Goal: Information Seeking & Learning: Learn about a topic

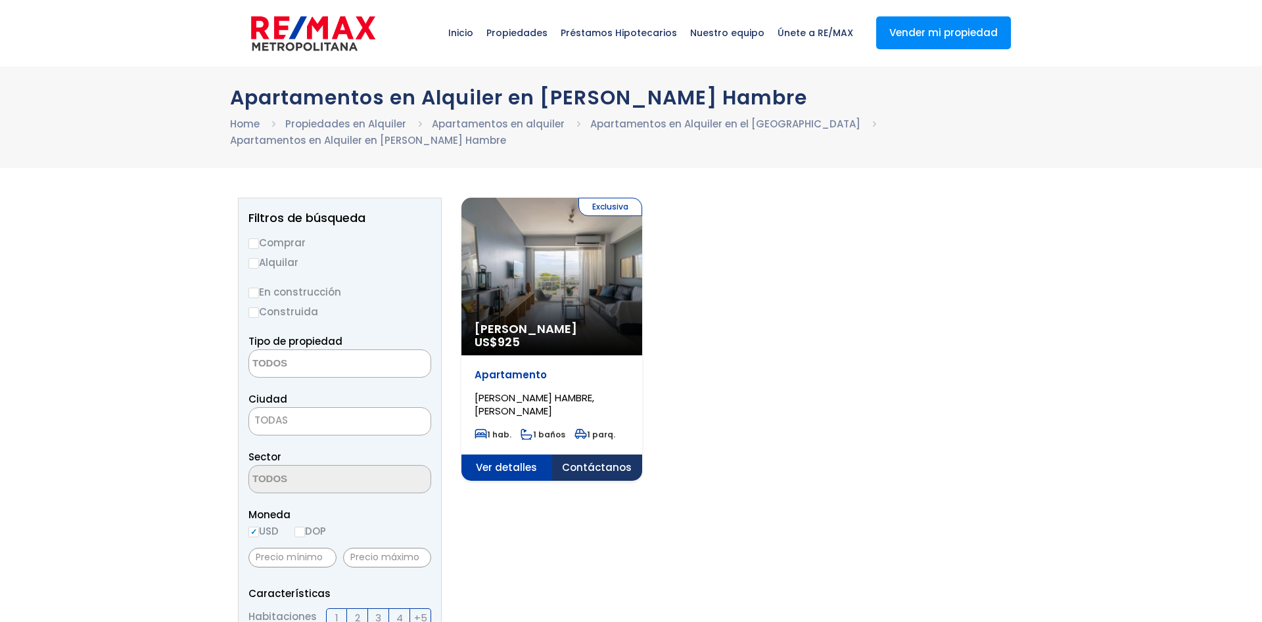
select select
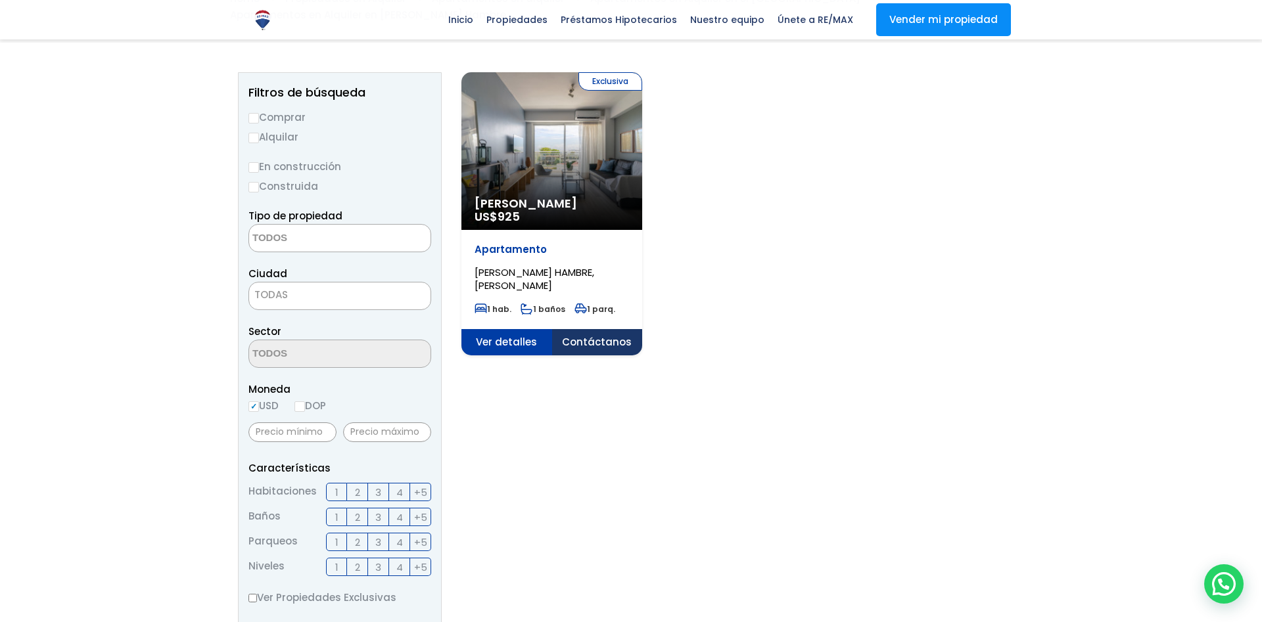
scroll to position [126, 0]
click at [593, 177] on div "Exclusiva Alquiler Amueblado US$ 925" at bounding box center [551, 150] width 181 height 158
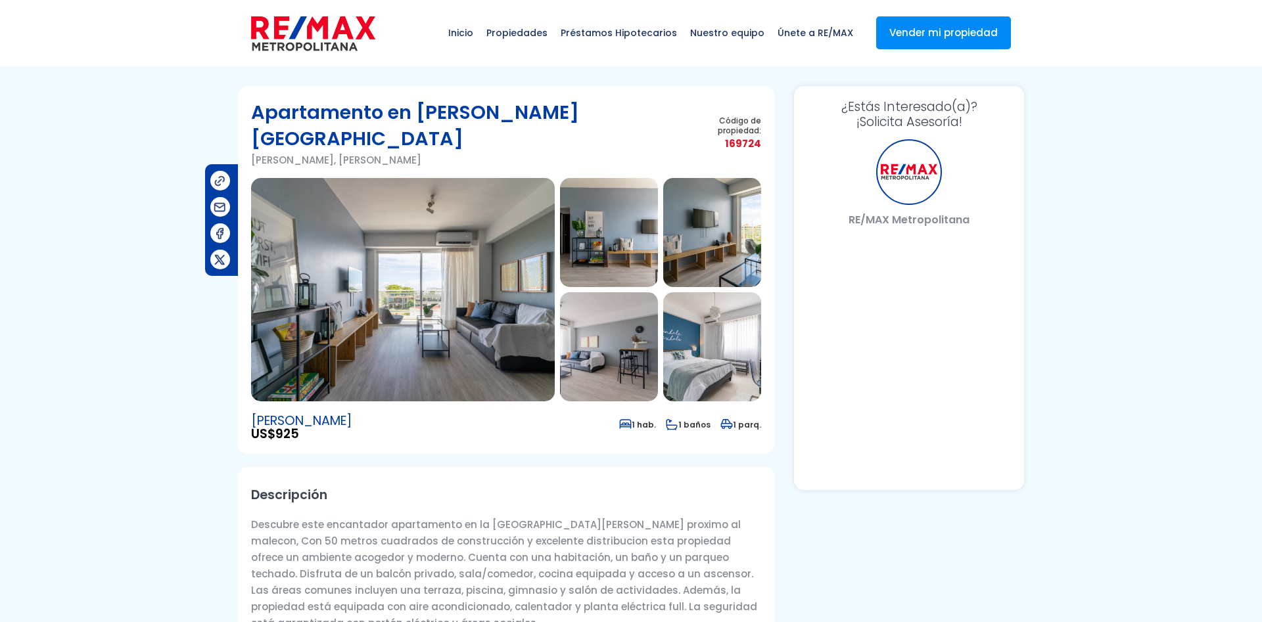
click at [469, 290] on img at bounding box center [403, 289] width 304 height 223
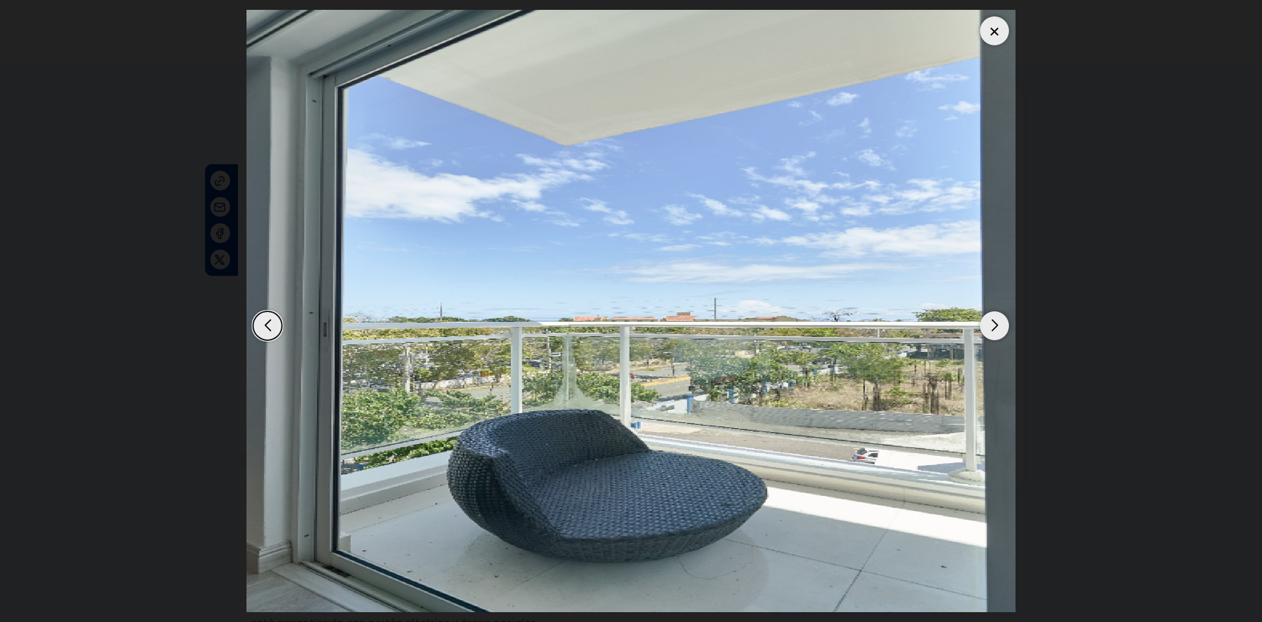
select select "DO"
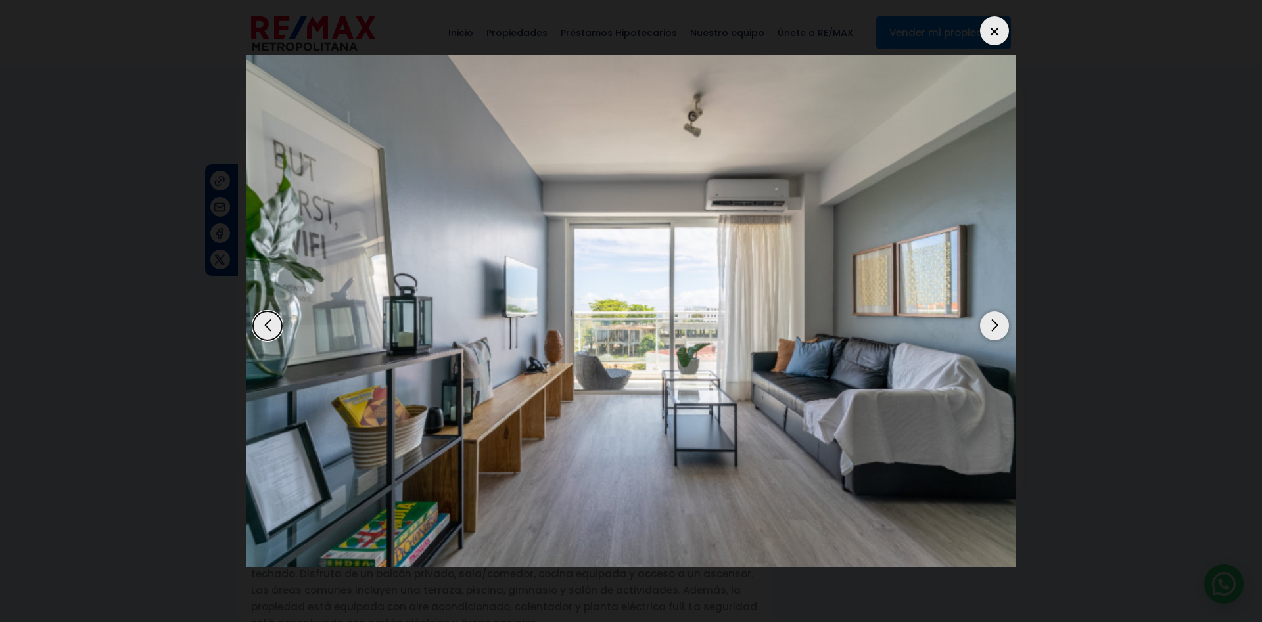
click at [992, 311] on div "Next slide" at bounding box center [994, 325] width 29 height 29
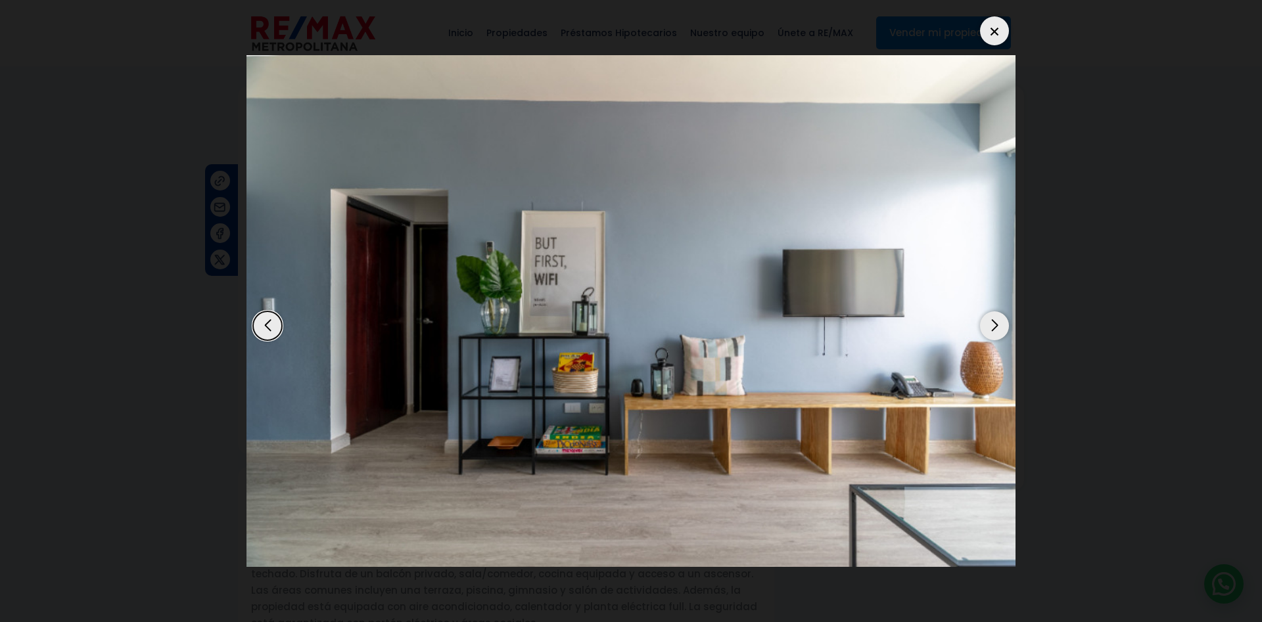
click at [992, 311] on div "Next slide" at bounding box center [994, 325] width 29 height 29
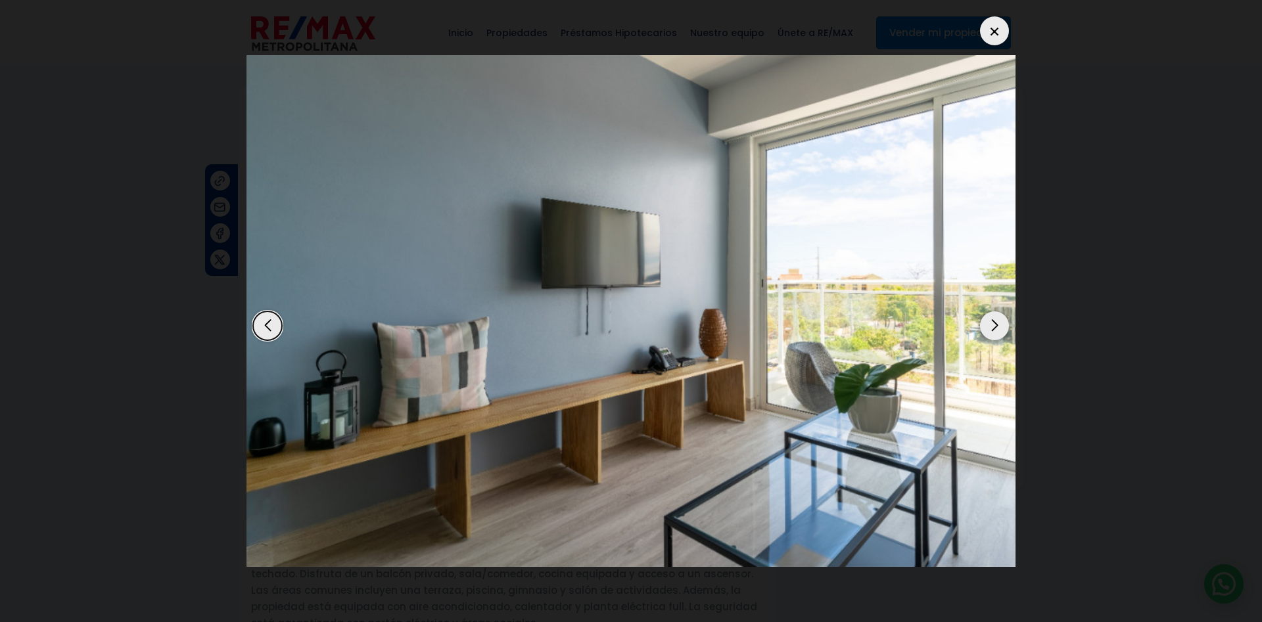
click at [992, 311] on div "Next slide" at bounding box center [994, 325] width 29 height 29
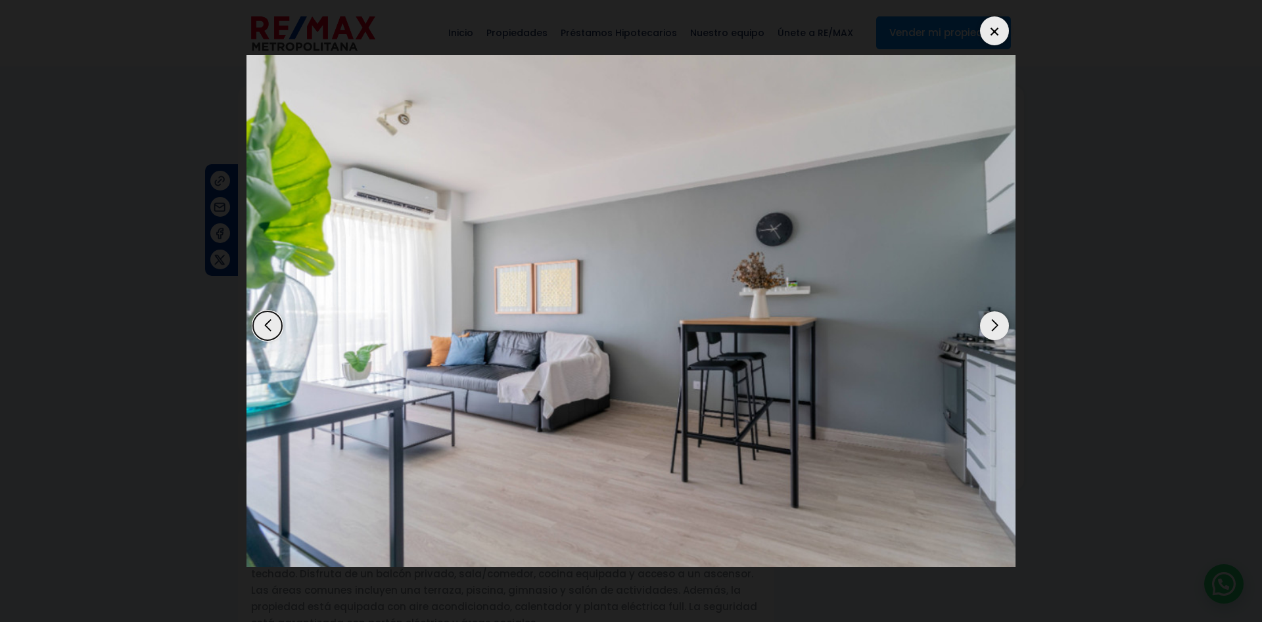
click at [992, 311] on div "Next slide" at bounding box center [994, 325] width 29 height 29
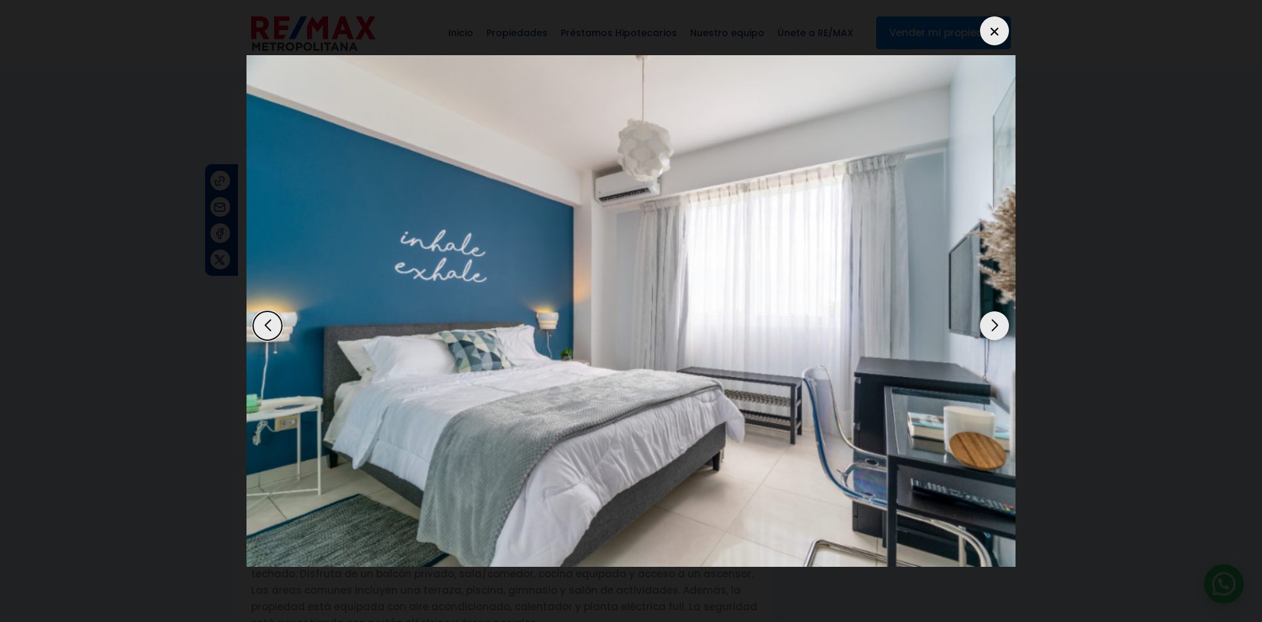
click at [992, 311] on div "Next slide" at bounding box center [994, 325] width 29 height 29
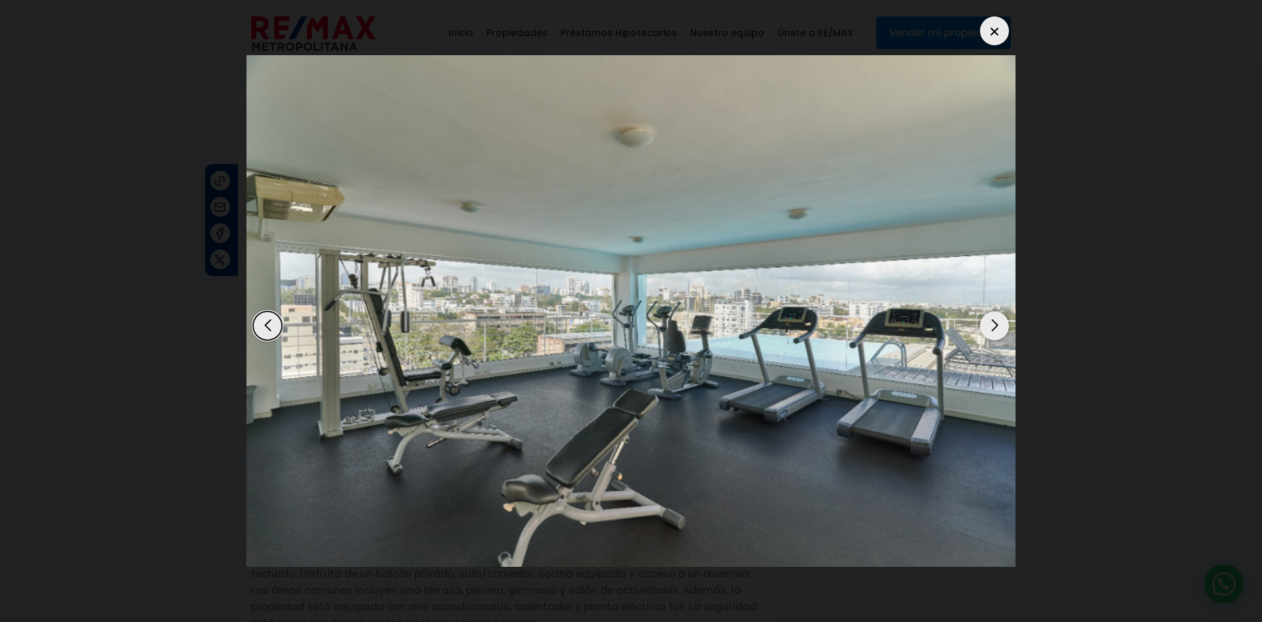
click at [992, 311] on div "Next slide" at bounding box center [994, 325] width 29 height 29
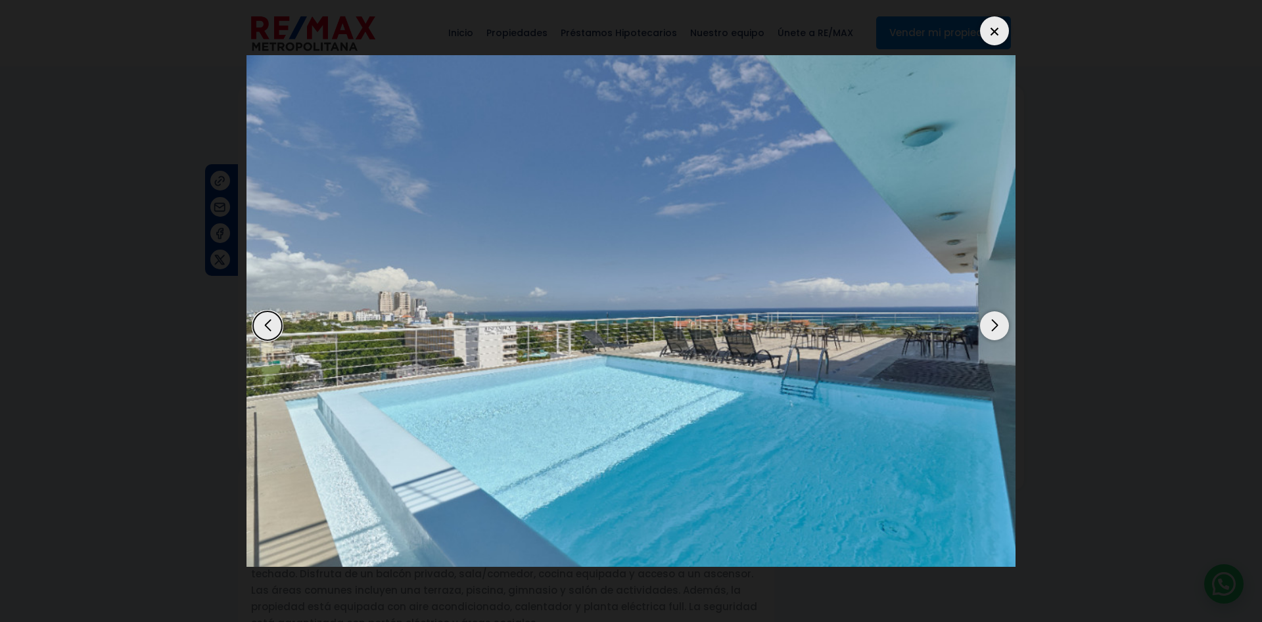
click at [992, 311] on div "Next slide" at bounding box center [994, 325] width 29 height 29
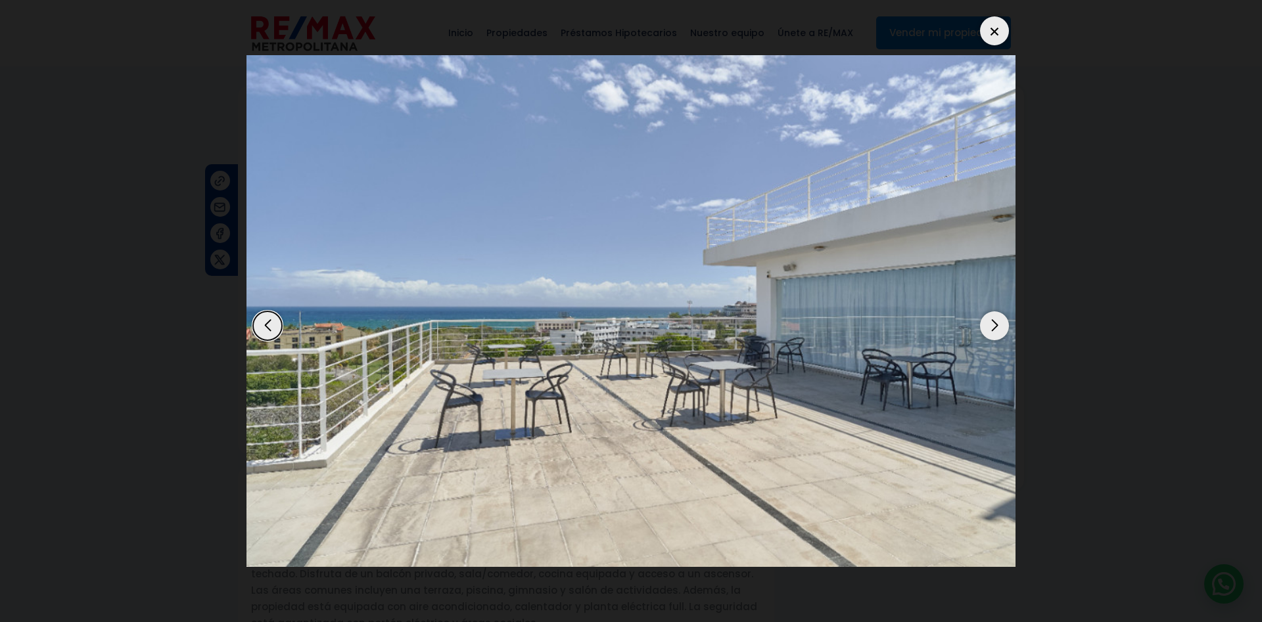
click at [992, 311] on div "Next slide" at bounding box center [994, 325] width 29 height 29
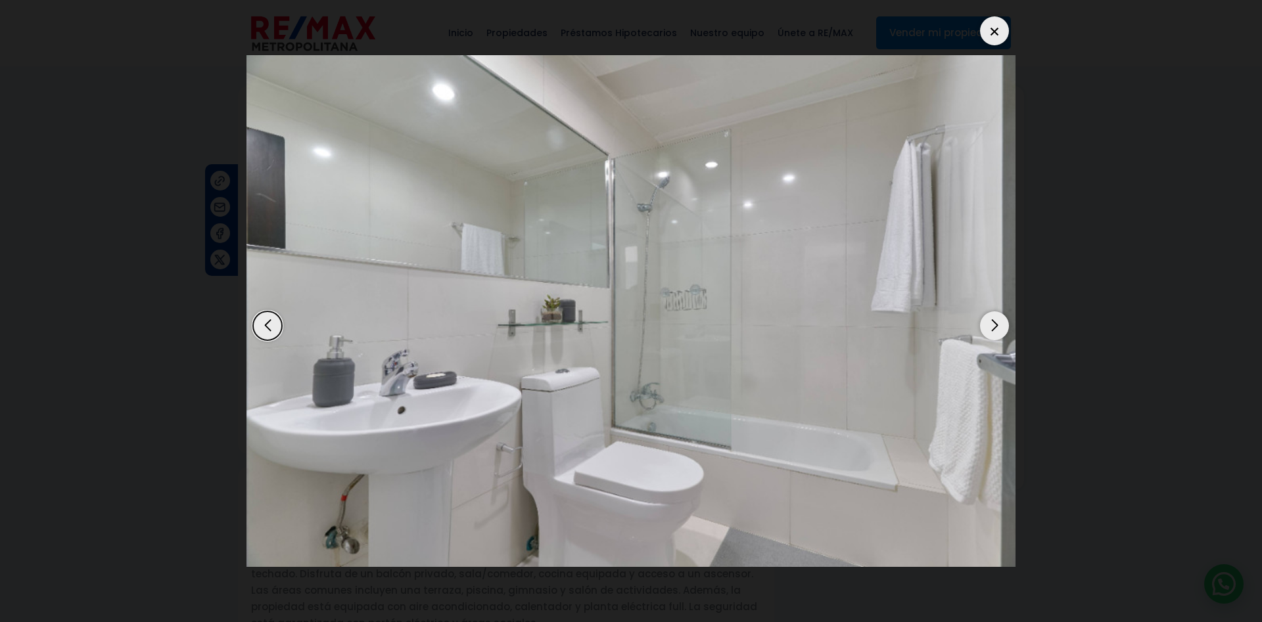
click at [992, 311] on div "Next slide" at bounding box center [994, 325] width 29 height 29
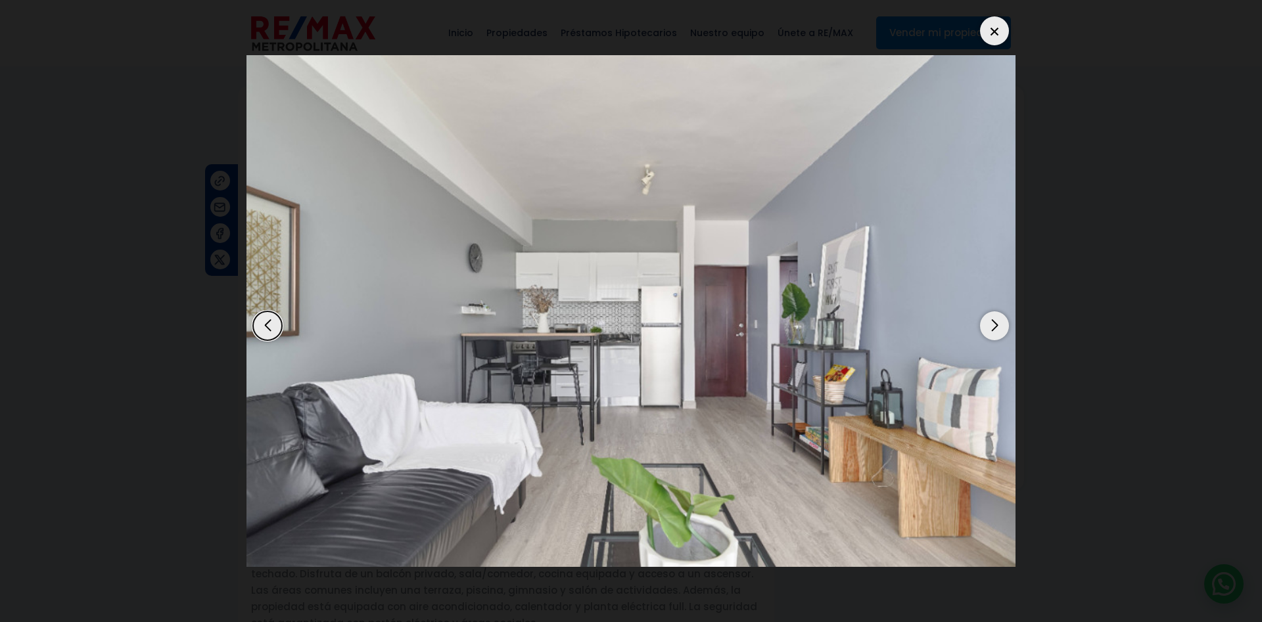
click at [992, 311] on div "Next slide" at bounding box center [994, 325] width 29 height 29
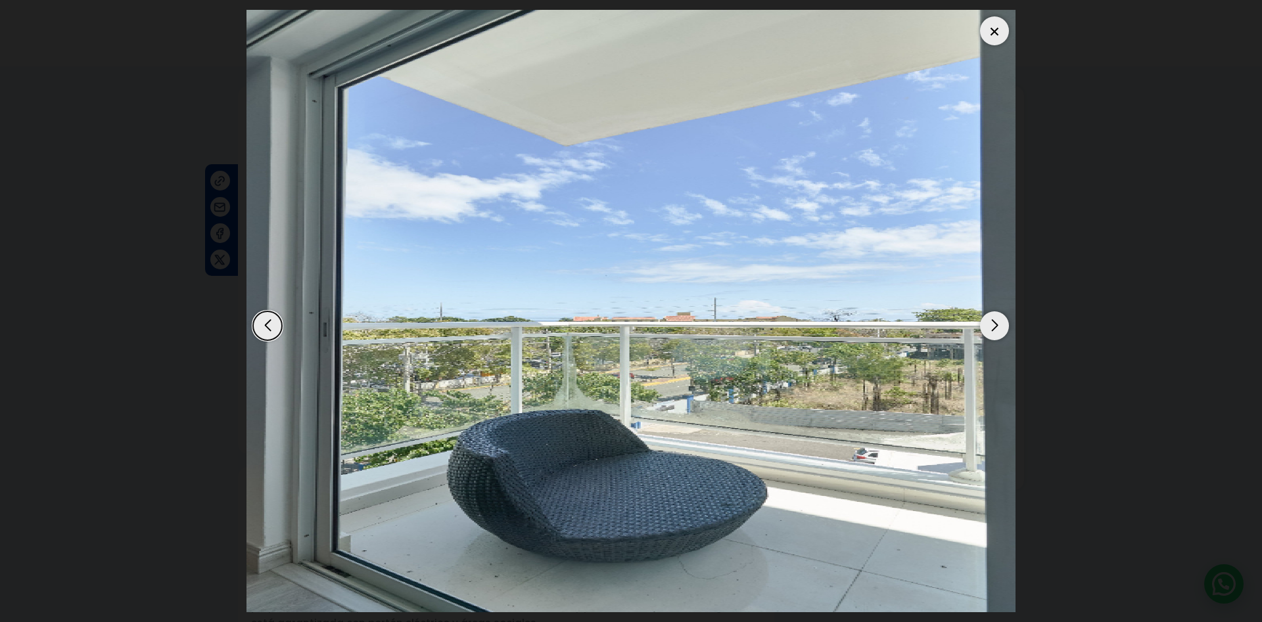
click at [992, 311] on div "Next slide" at bounding box center [994, 325] width 29 height 29
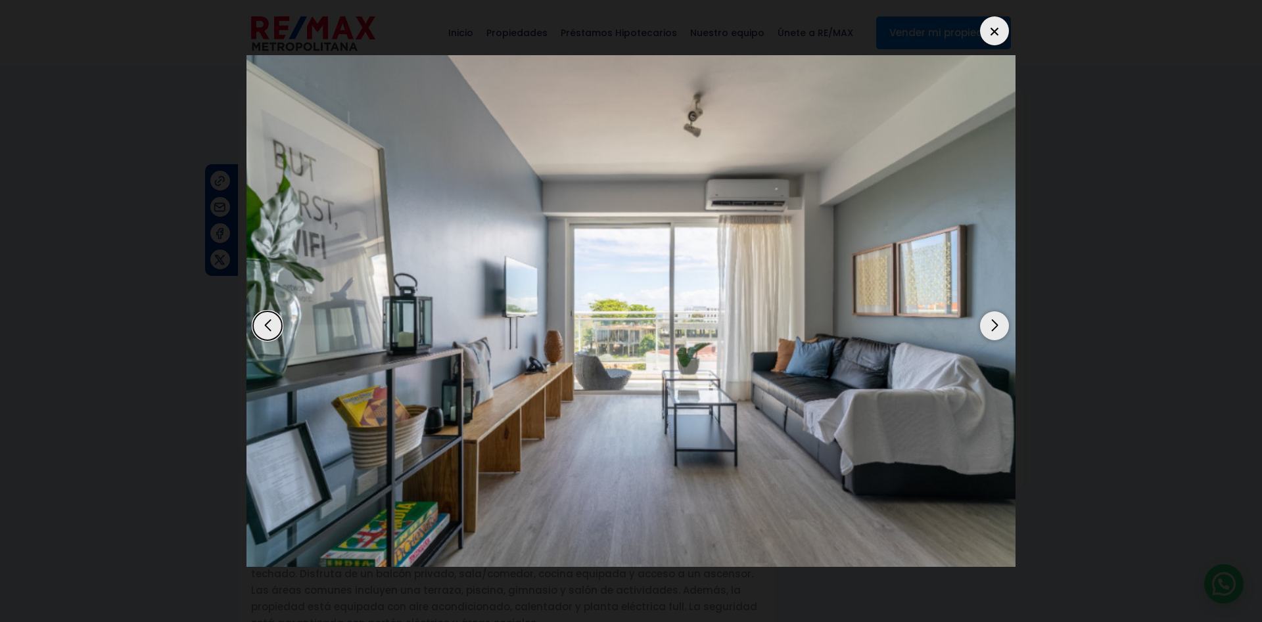
click at [992, 311] on div "Next slide" at bounding box center [994, 325] width 29 height 29
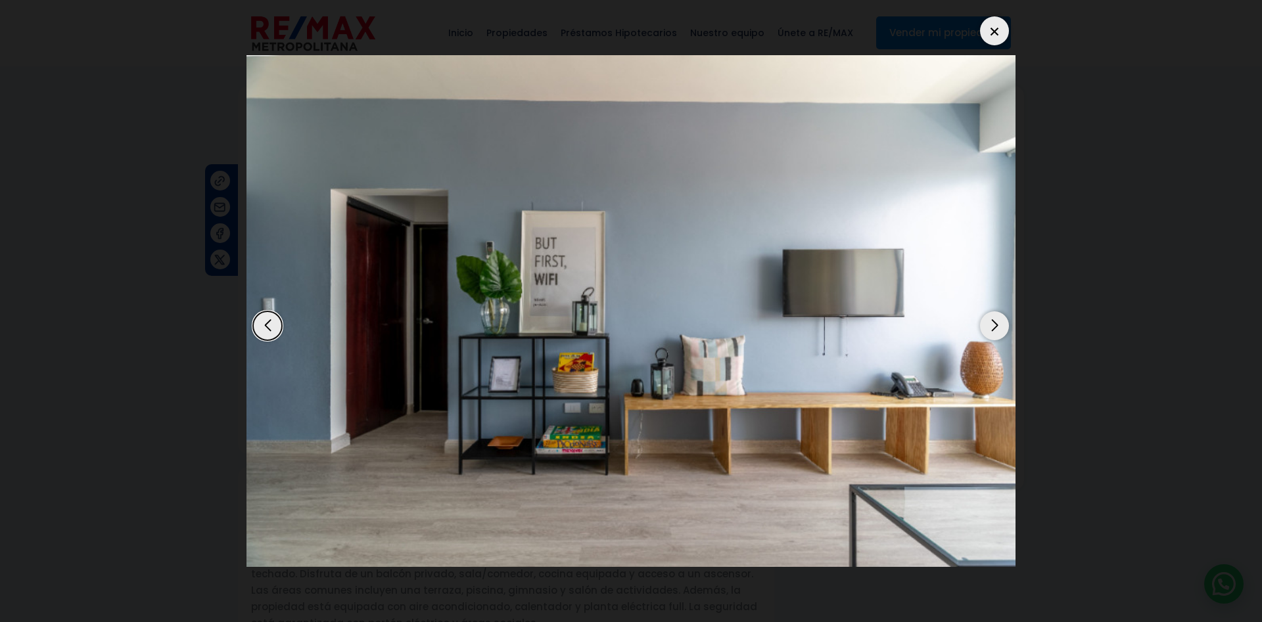
click at [264, 315] on div "Previous slide" at bounding box center [267, 325] width 29 height 29
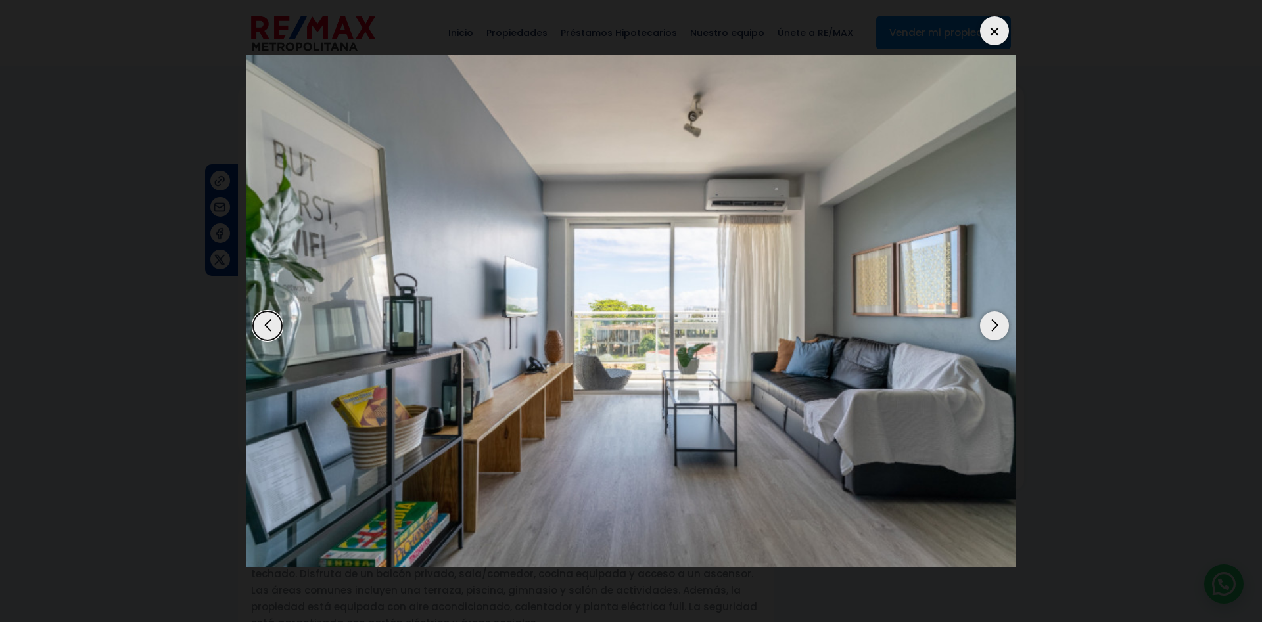
click at [264, 315] on div "Previous slide" at bounding box center [267, 325] width 29 height 29
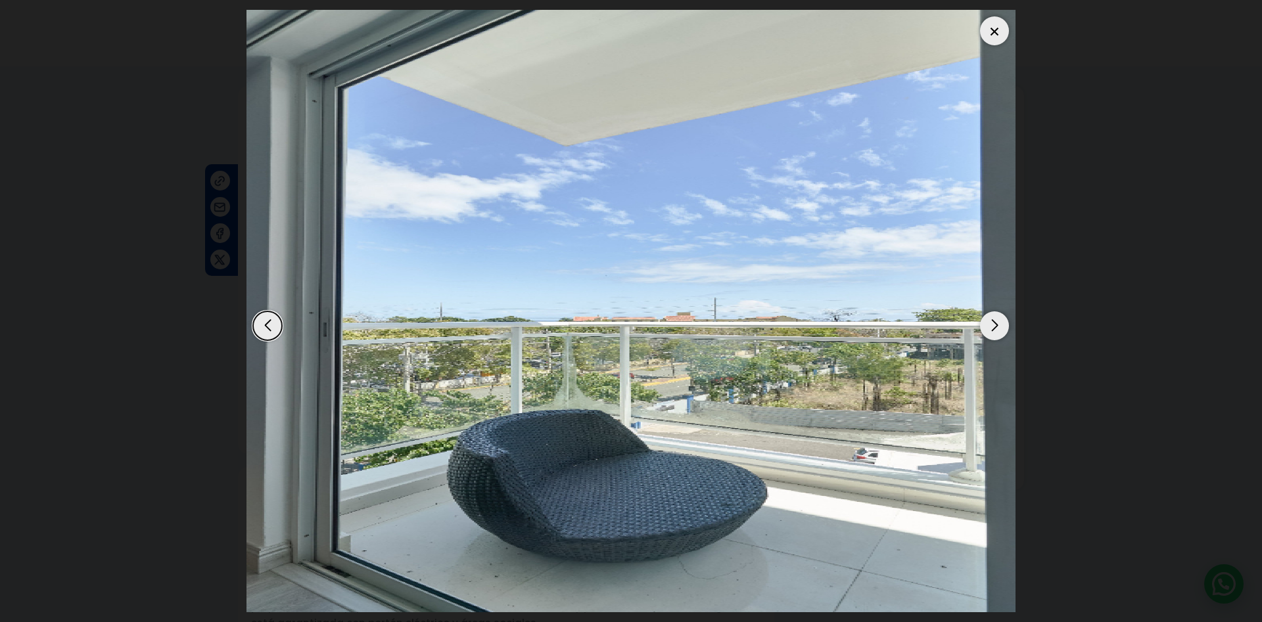
click at [997, 24] on div at bounding box center [994, 30] width 29 height 29
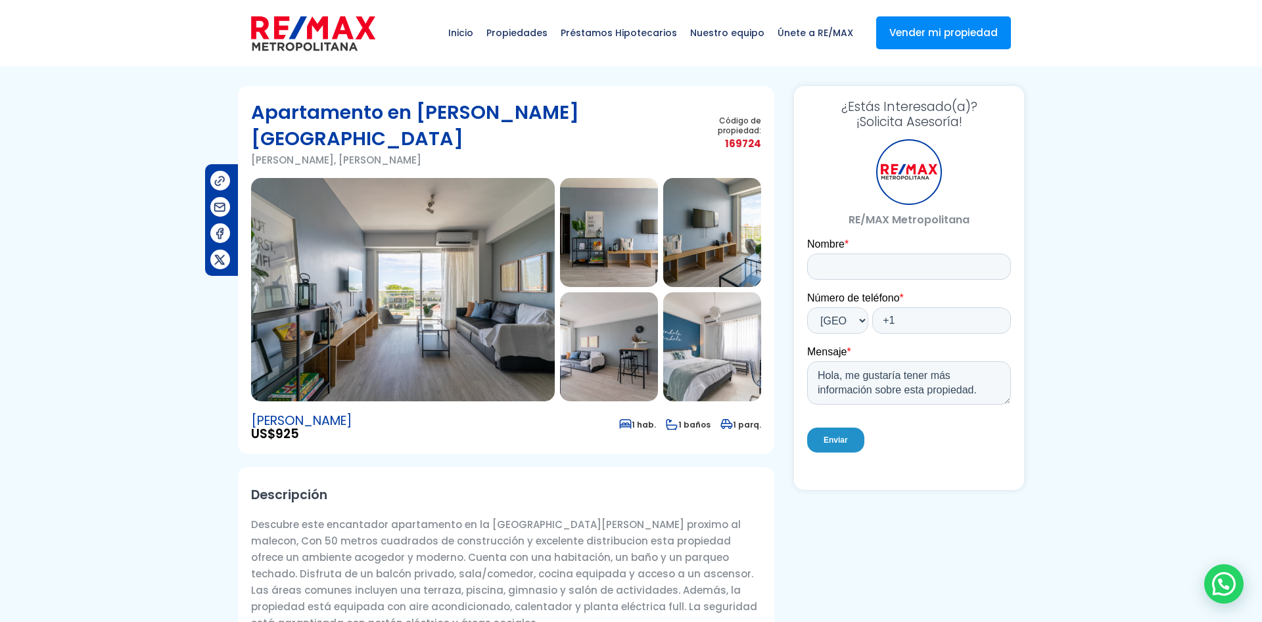
click at [476, 279] on img at bounding box center [403, 289] width 304 height 223
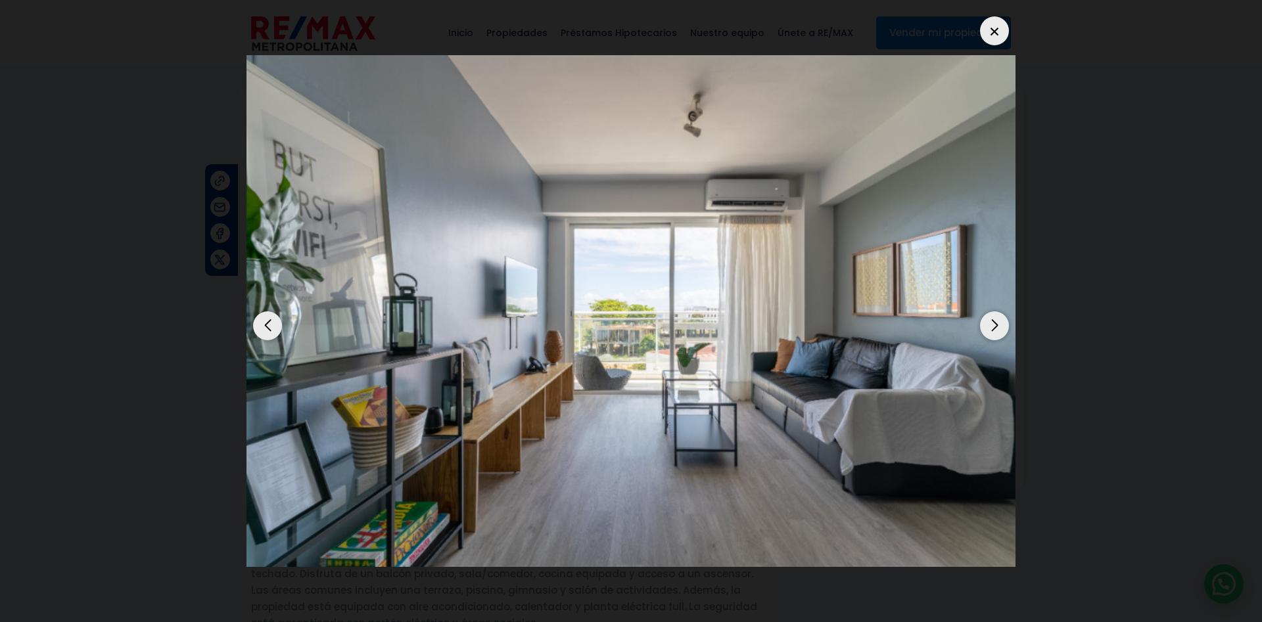
click at [1003, 315] on div "Next slide" at bounding box center [994, 325] width 29 height 29
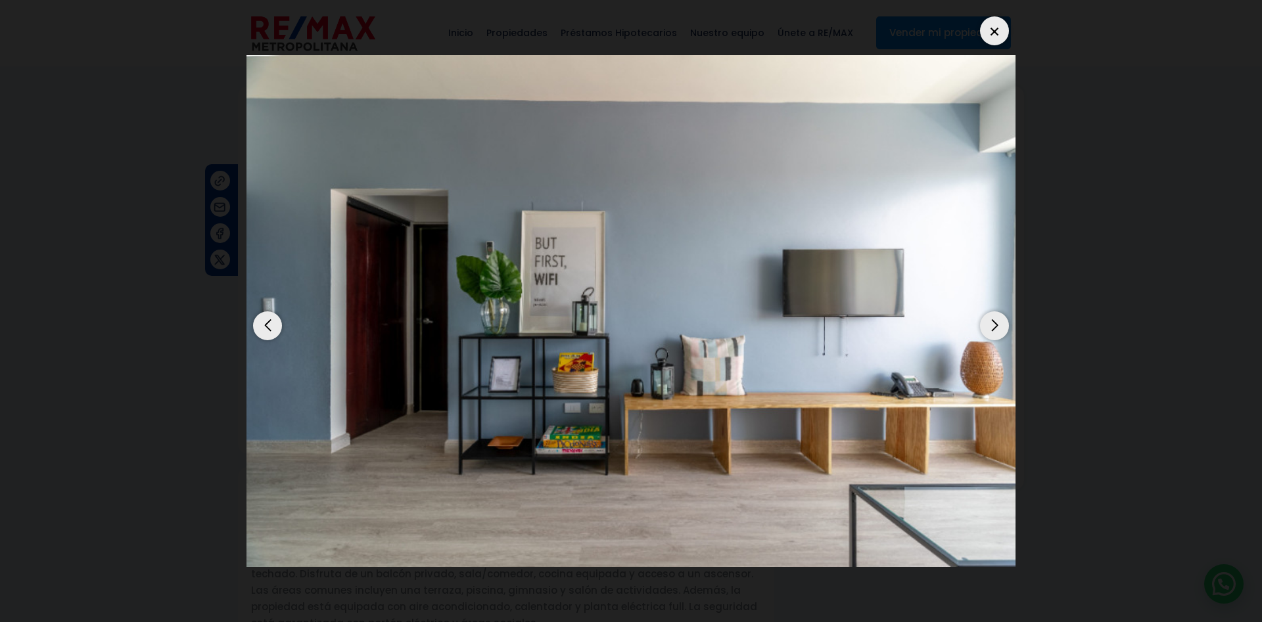
click at [1003, 315] on div "Next slide" at bounding box center [994, 325] width 29 height 29
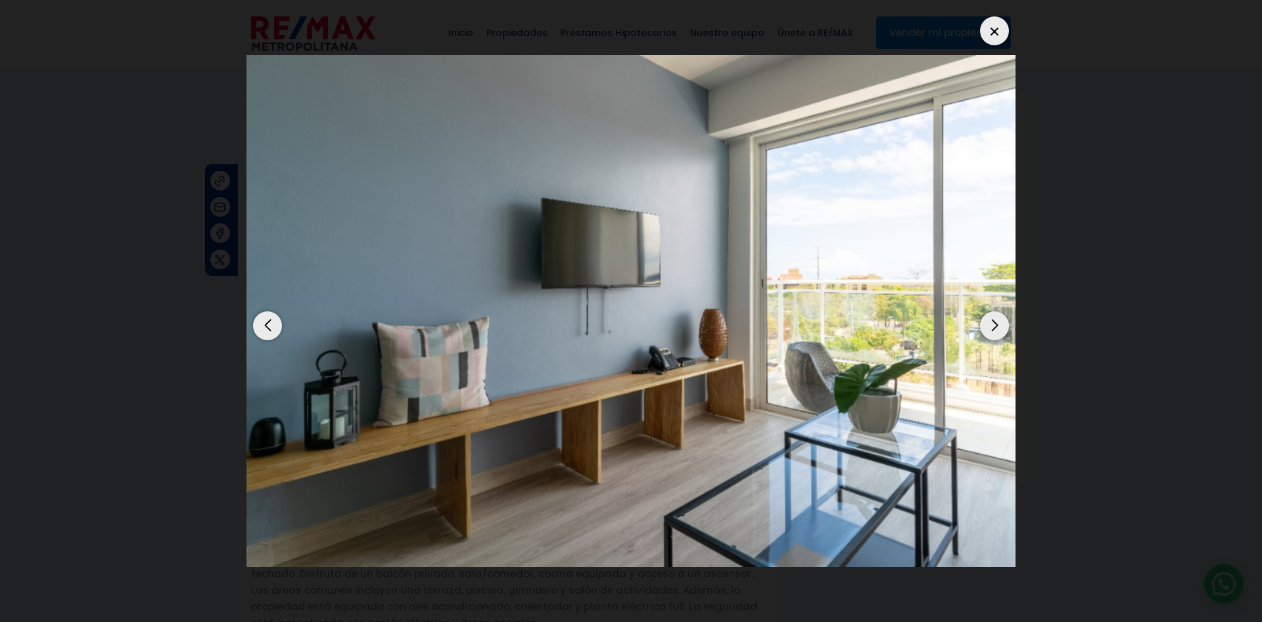
click at [1003, 315] on div "Next slide" at bounding box center [994, 325] width 29 height 29
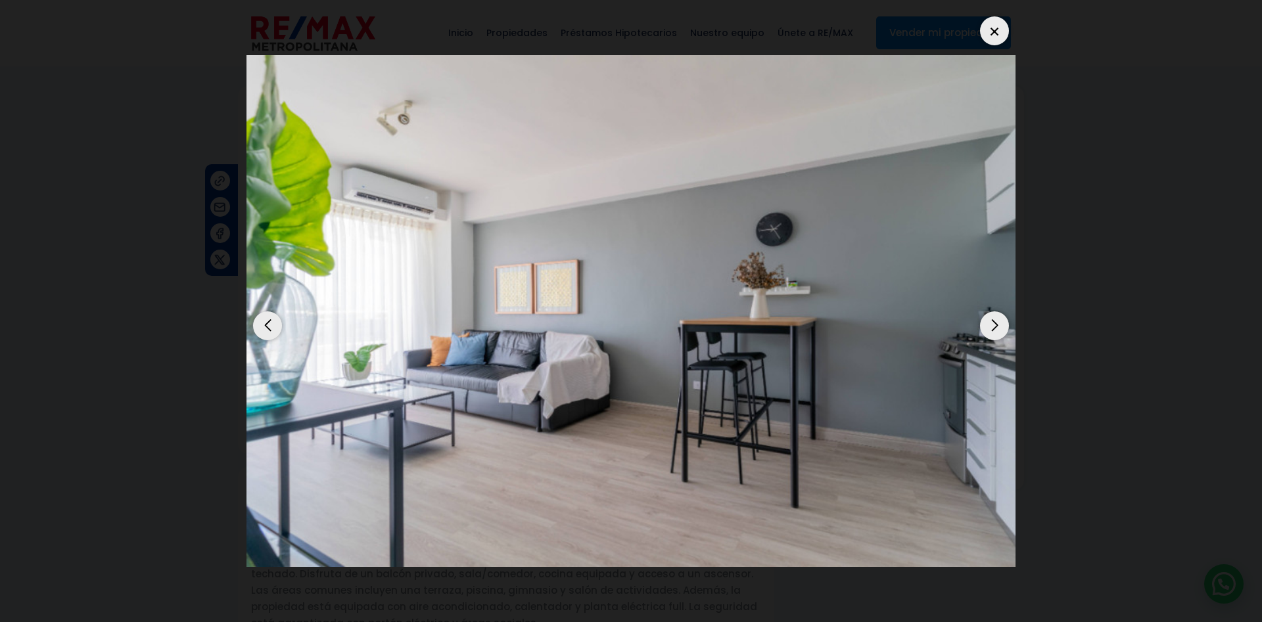
click at [1000, 312] on div "Next slide" at bounding box center [994, 325] width 29 height 29
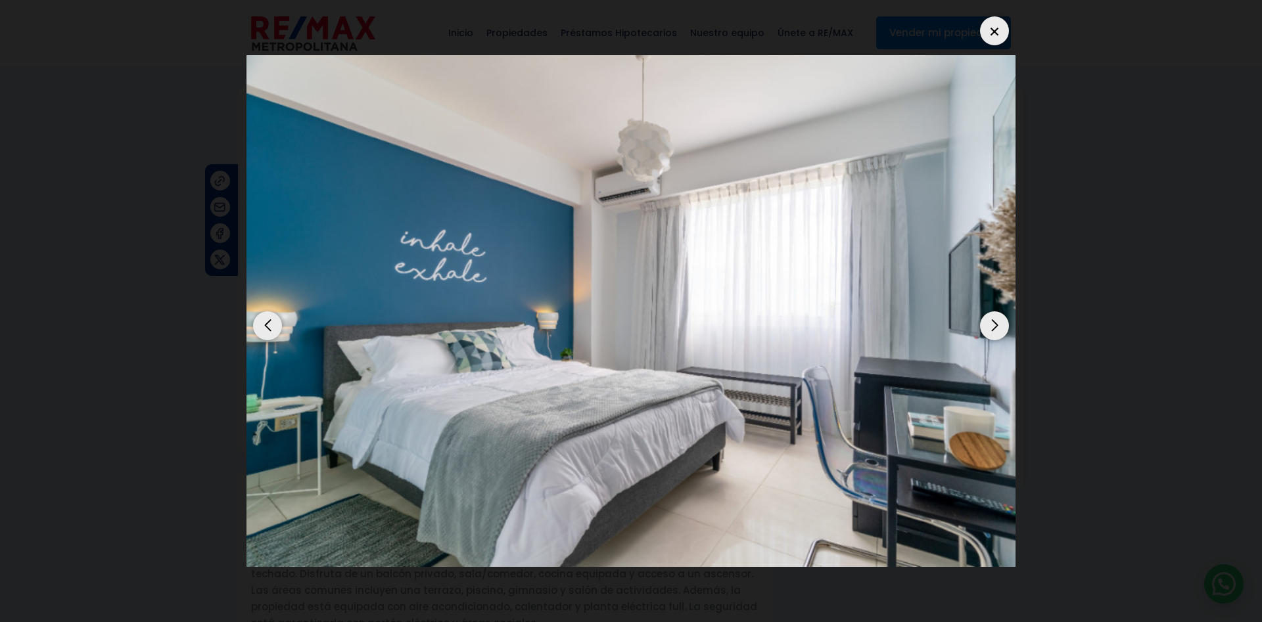
click at [1000, 312] on div "Next slide" at bounding box center [994, 325] width 29 height 29
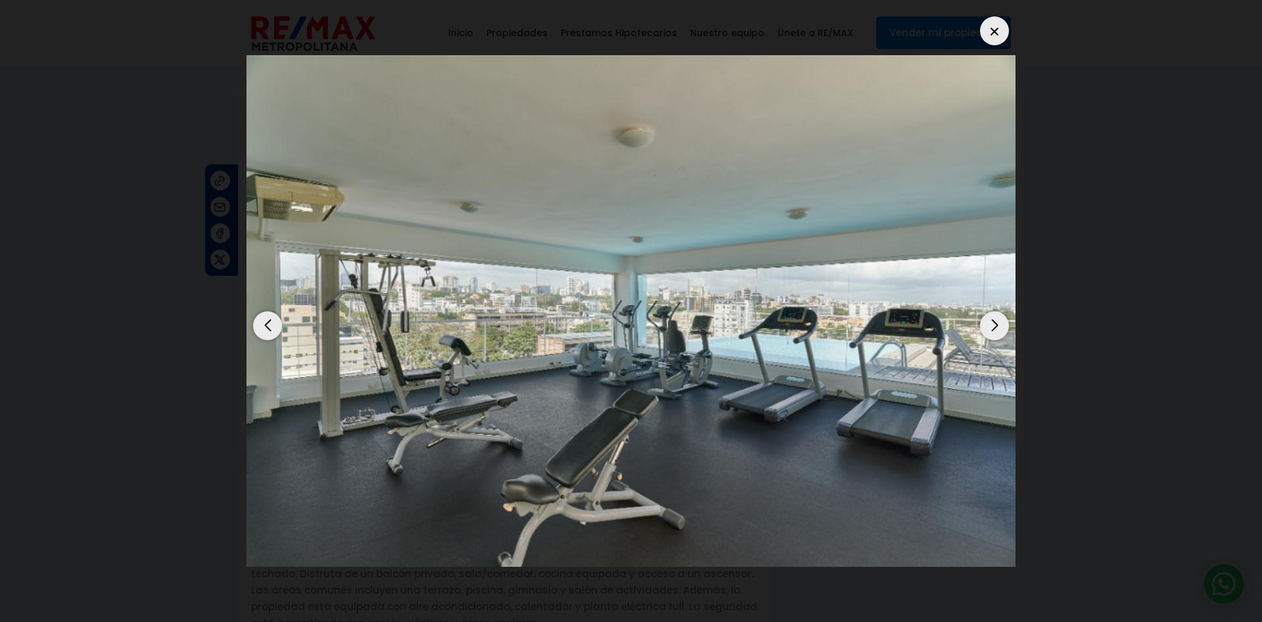
click at [1000, 312] on div "Next slide" at bounding box center [994, 325] width 29 height 29
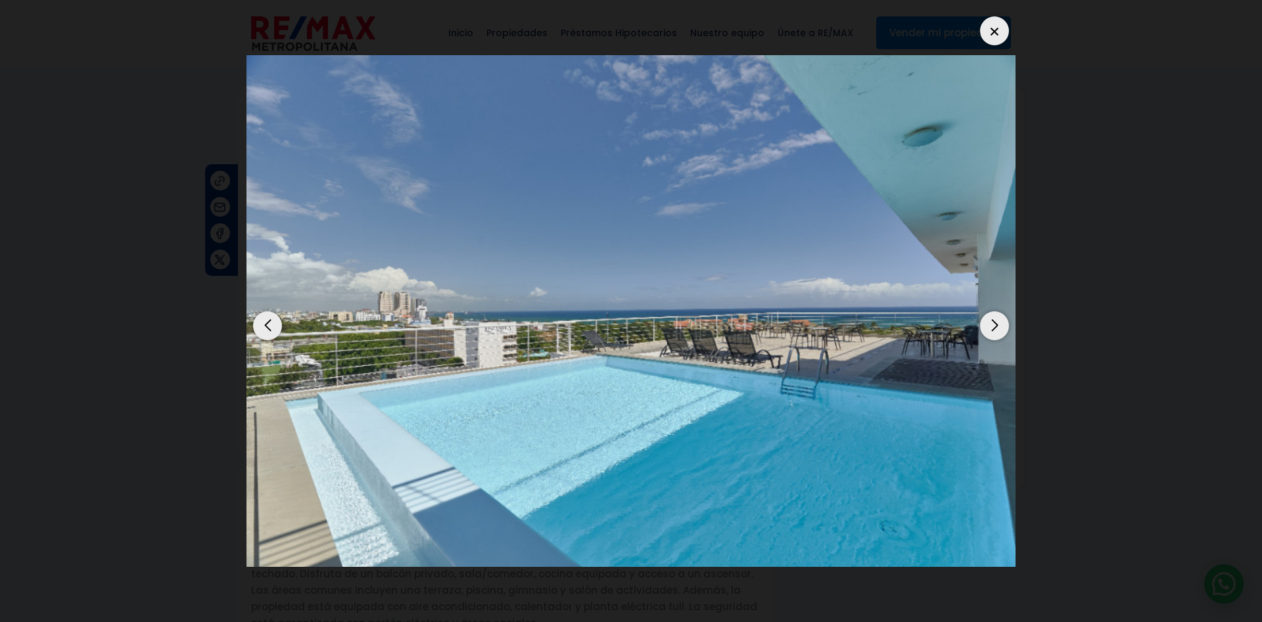
click at [999, 312] on div "Next slide" at bounding box center [994, 325] width 29 height 29
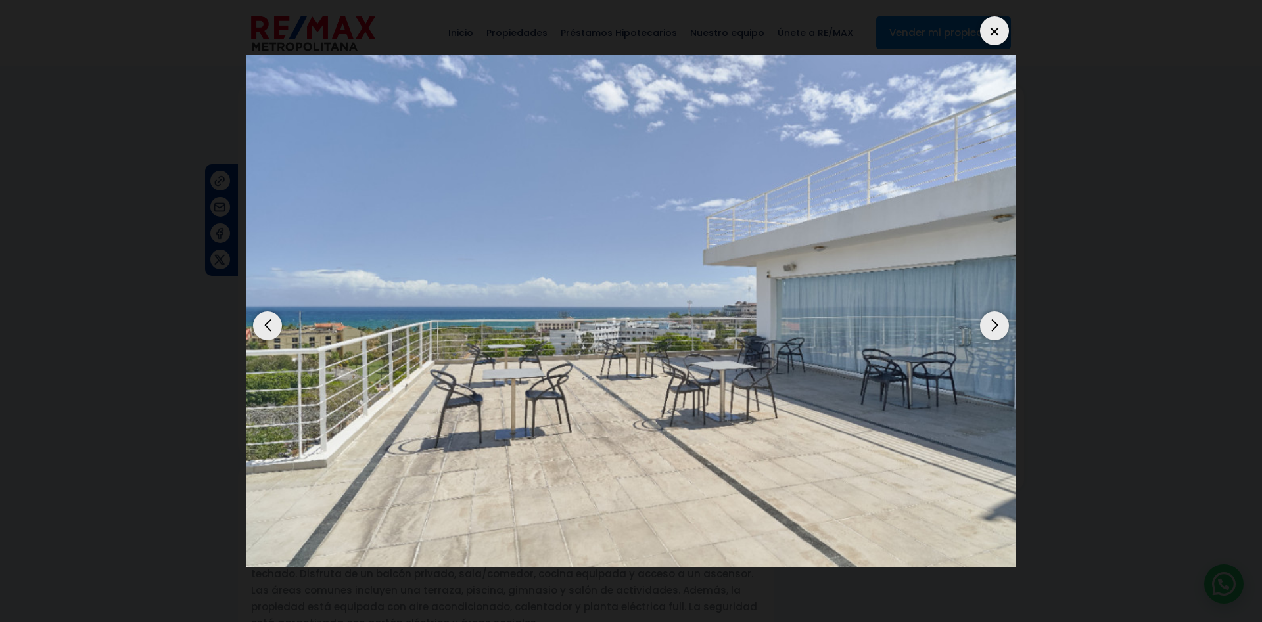
click at [998, 312] on div "Next slide" at bounding box center [994, 325] width 29 height 29
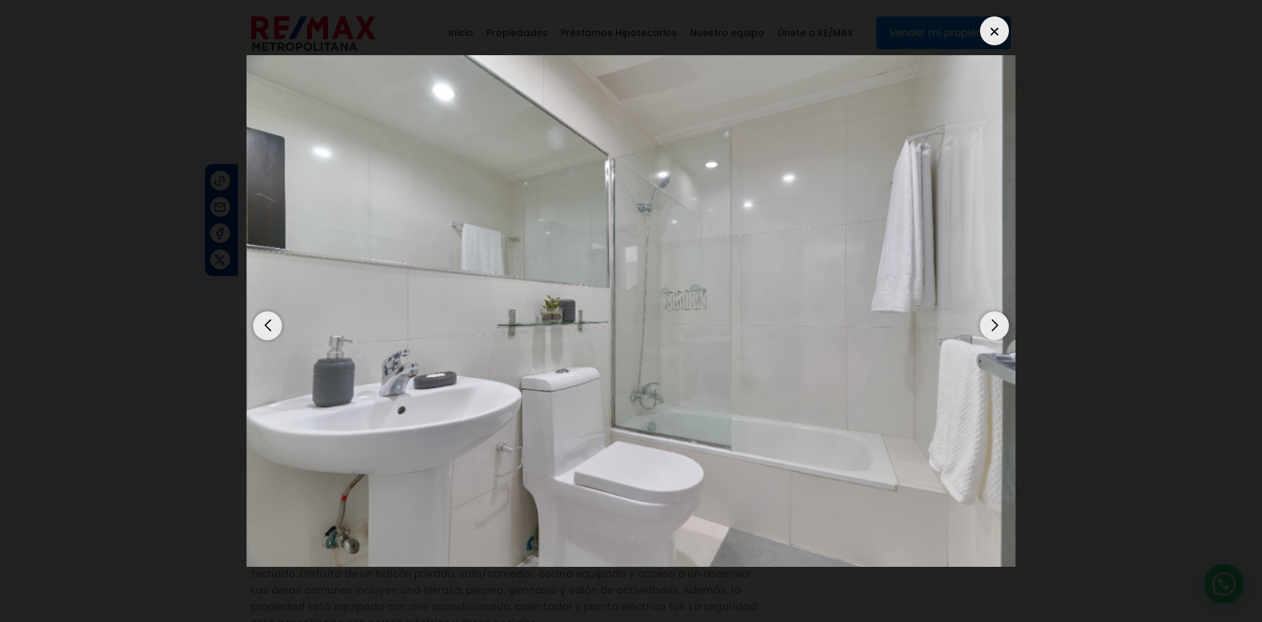
click at [998, 312] on div "Next slide" at bounding box center [994, 325] width 29 height 29
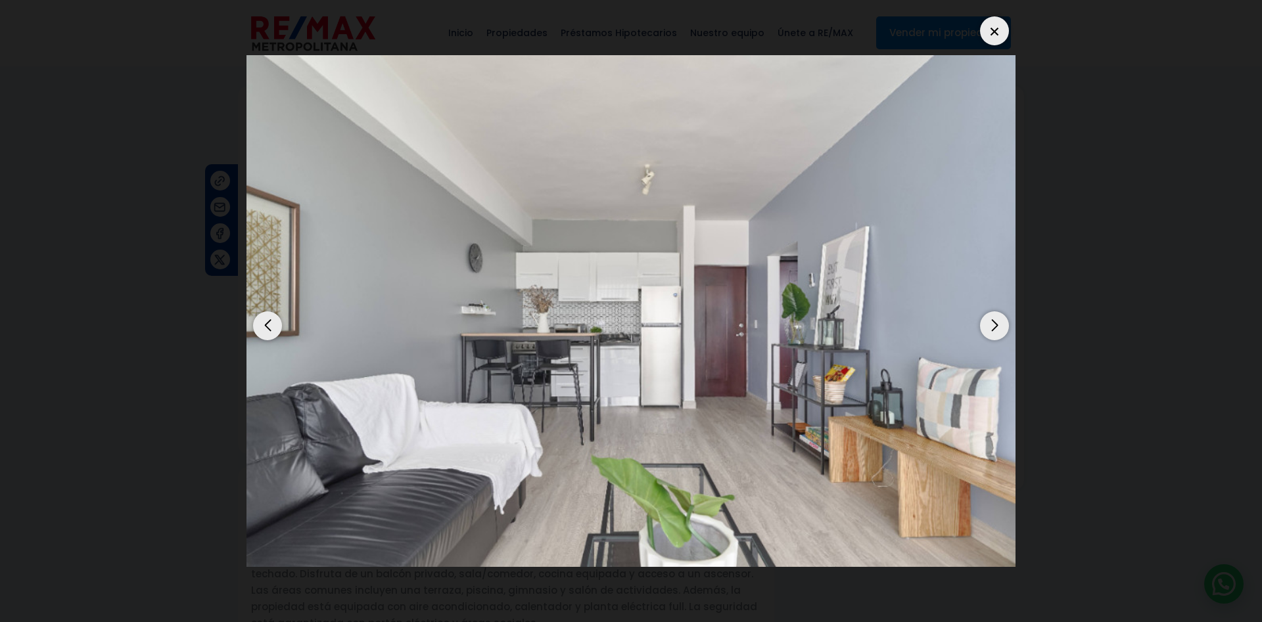
click at [998, 312] on div "Next slide" at bounding box center [994, 325] width 29 height 29
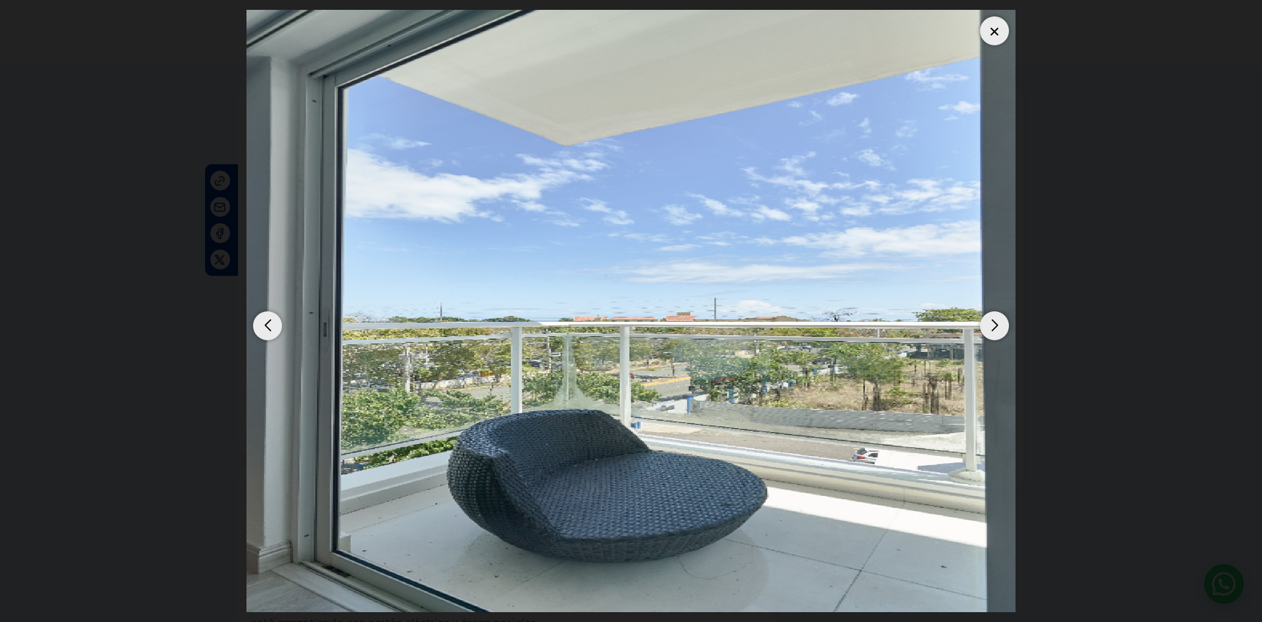
click at [998, 18] on div at bounding box center [994, 30] width 29 height 29
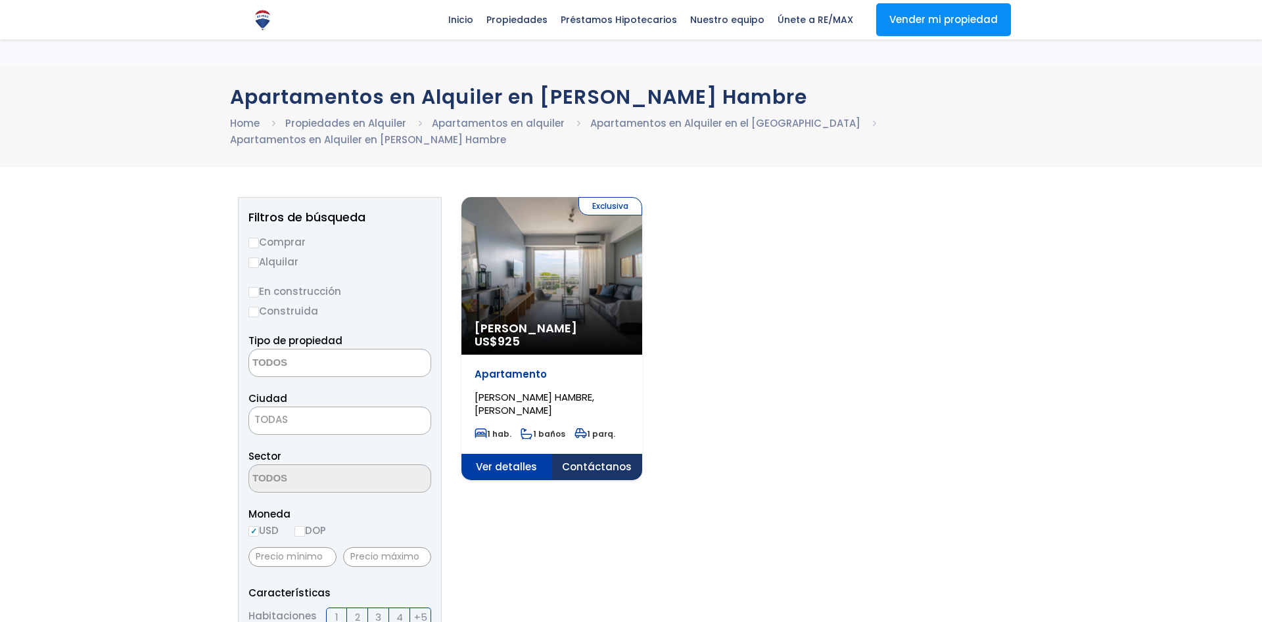
select select
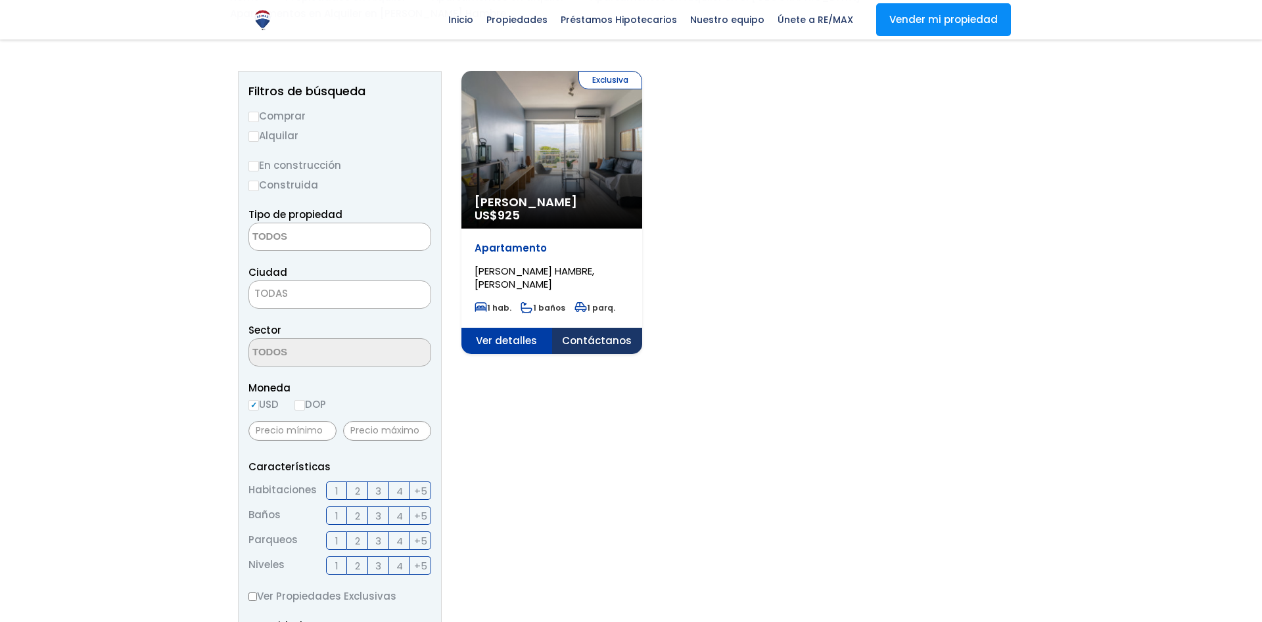
scroll to position [126, 0]
